Goal: Find specific page/section: Find specific page/section

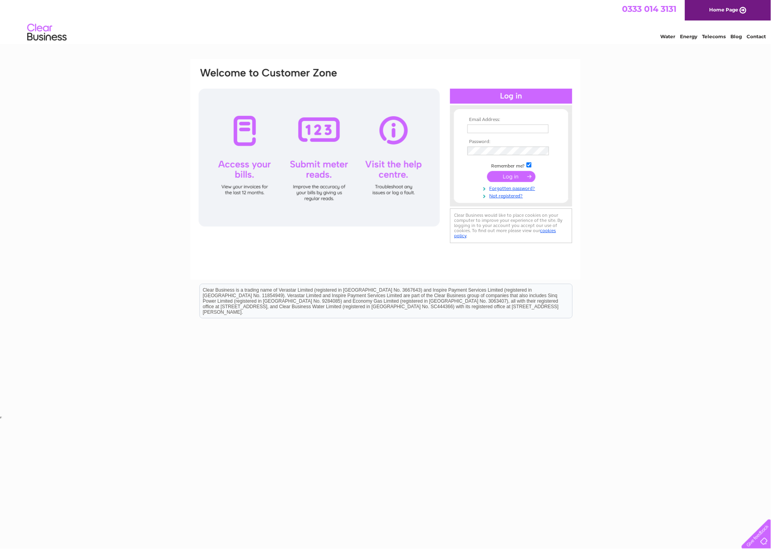
click at [473, 128] on input "text" at bounding box center [508, 129] width 81 height 9
type input "sales@masterlaybrick.com"
click at [503, 175] on input "submit" at bounding box center [511, 176] width 49 height 11
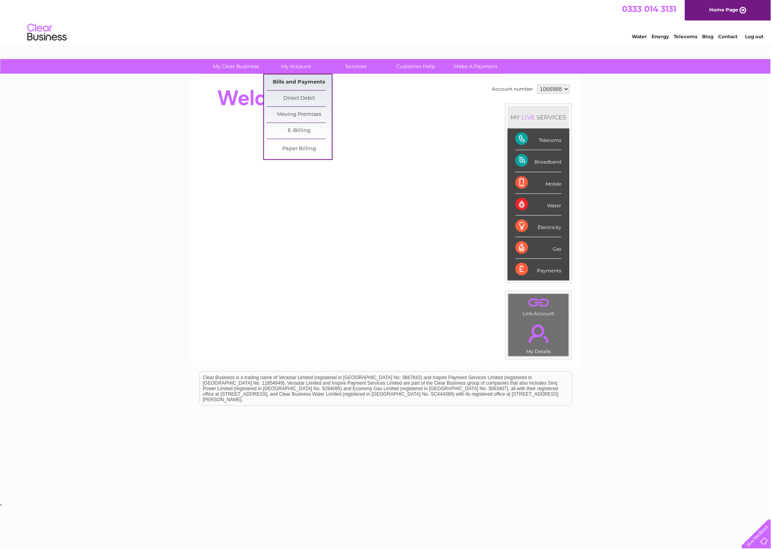
click at [301, 81] on link "Bills and Payments" at bounding box center [299, 83] width 65 height 16
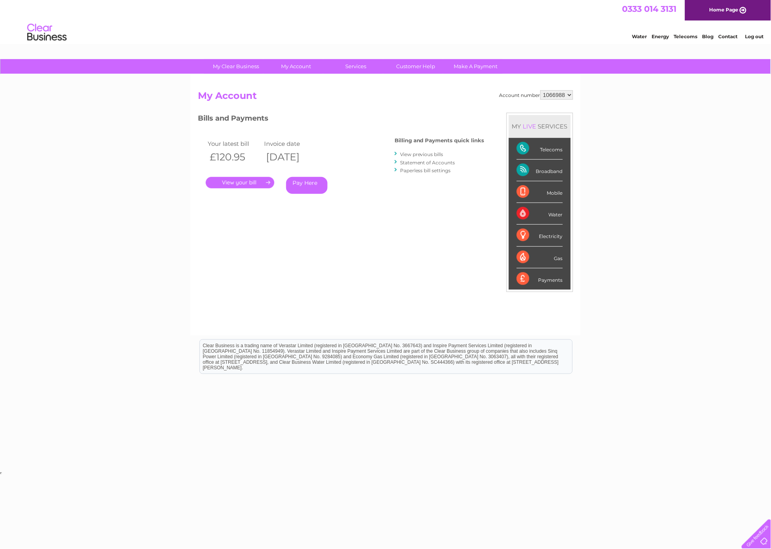
click at [227, 179] on link "." at bounding box center [240, 182] width 69 height 11
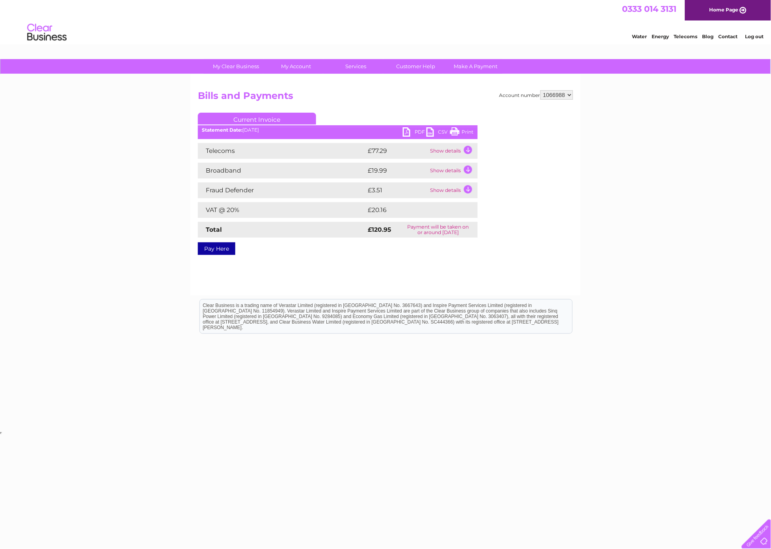
click at [444, 151] on td "Show details" at bounding box center [453, 151] width 49 height 16
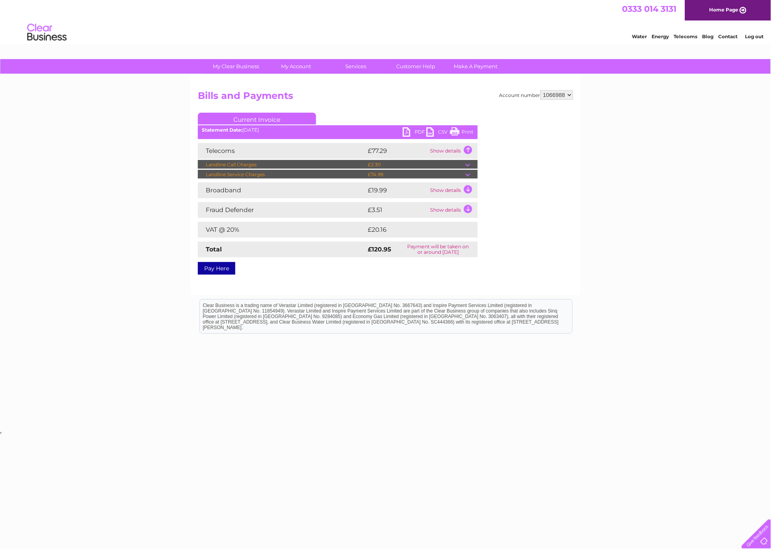
click at [444, 151] on td "Show details" at bounding box center [453, 151] width 49 height 16
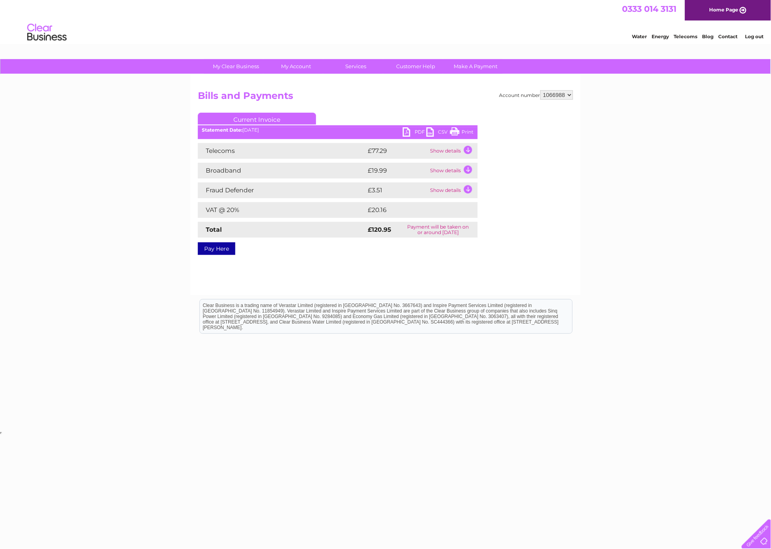
click at [466, 132] on link "Print" at bounding box center [462, 132] width 24 height 11
